Goal: Ask a question: Ask a question

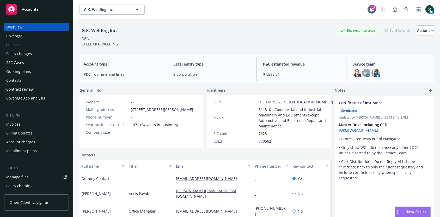
click at [15, 50] on div "Policy changes" at bounding box center [19, 54] width 26 height 8
click at [15, 44] on div "Policies" at bounding box center [12, 45] width 13 height 8
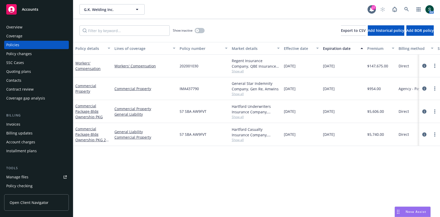
click at [238, 71] on span "Show all" at bounding box center [256, 71] width 48 height 4
click at [86, 66] on link "Workers' Compensation" at bounding box center [87, 66] width 25 height 10
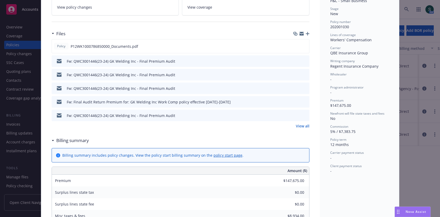
scroll to position [72, 0]
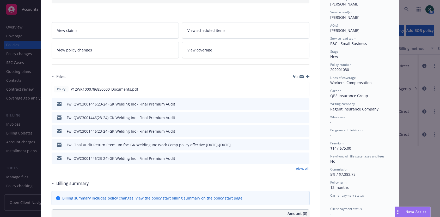
click at [340, 70] on span "202001030" at bounding box center [340, 69] width 19 height 5
copy span "202001030"
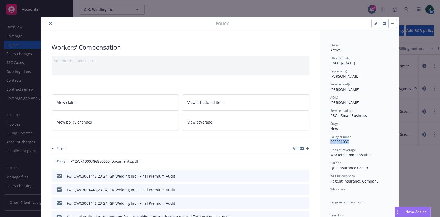
click at [51, 23] on icon "close" at bounding box center [50, 23] width 3 height 3
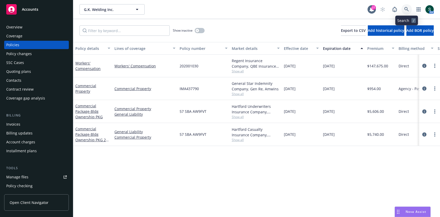
click at [405, 7] on icon at bounding box center [407, 9] width 5 height 5
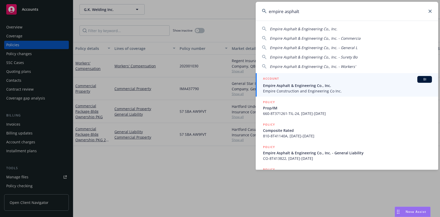
type input "empire asphalt"
click at [306, 84] on span "Empire Asphalt & Engineering Co., Inc." at bounding box center [347, 85] width 169 height 5
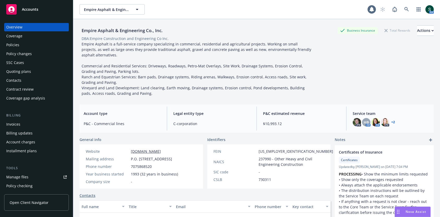
click at [25, 43] on div "Policies" at bounding box center [36, 45] width 61 height 8
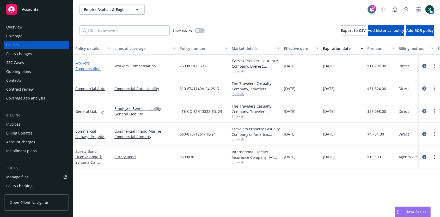
click at [89, 67] on link "Workers' Compensation" at bounding box center [87, 66] width 25 height 10
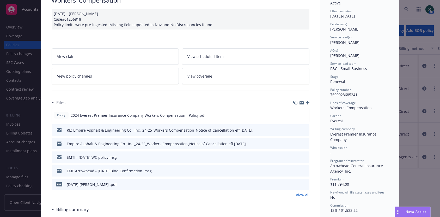
scroll to position [74, 0]
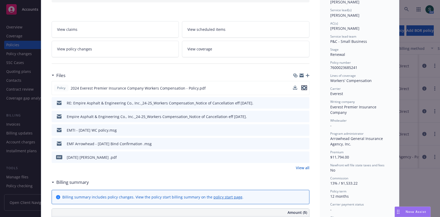
click at [305, 89] on icon "preview file" at bounding box center [304, 88] width 5 height 4
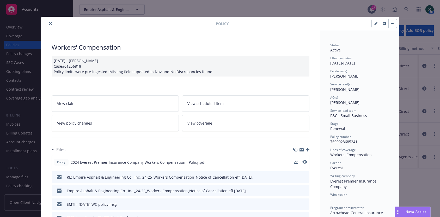
click at [49, 24] on icon "close" at bounding box center [50, 23] width 3 height 3
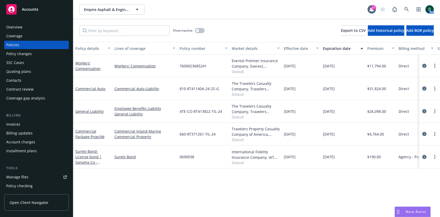
click at [410, 208] on div "Nova Assist" at bounding box center [412, 212] width 35 height 10
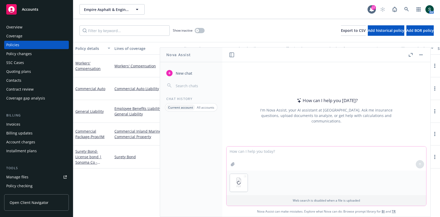
click at [268, 155] on textarea at bounding box center [327, 158] width 200 height 24
click at [304, 149] on textarea "what are the net rates on this policy for the class codes?" at bounding box center [327, 158] width 200 height 25
click at [340, 148] on textarea "what are the net rates on this policy for the WC class codes?" at bounding box center [327, 158] width 200 height 25
type textarea "what are the net rates on this policy for the WC class codes?"
click at [422, 165] on icon at bounding box center [420, 164] width 4 height 4
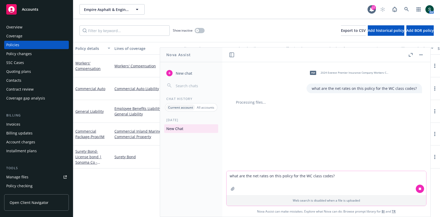
click at [268, 171] on textarea "what are the net rates on this policy for the WC class codes?" at bounding box center [327, 183] width 200 height 24
